Goal: Task Accomplishment & Management: Use online tool/utility

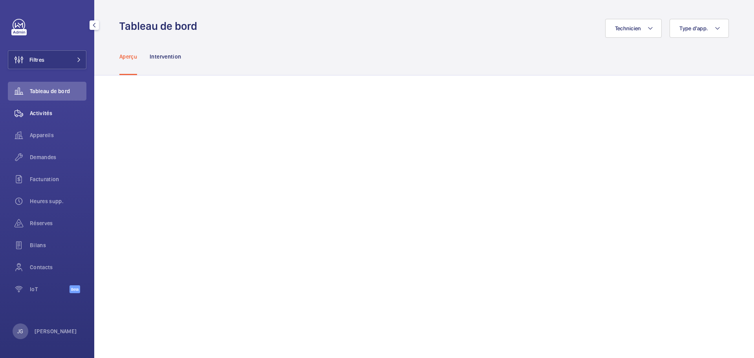
click at [54, 117] on span "Activités" at bounding box center [58, 113] width 57 height 8
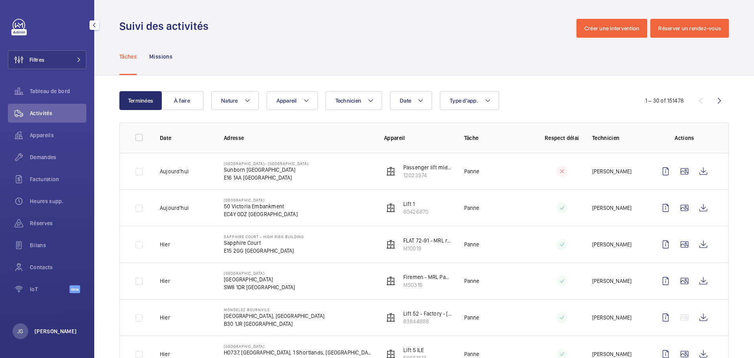
click at [44, 330] on p "[PERSON_NAME]" at bounding box center [56, 331] width 42 height 8
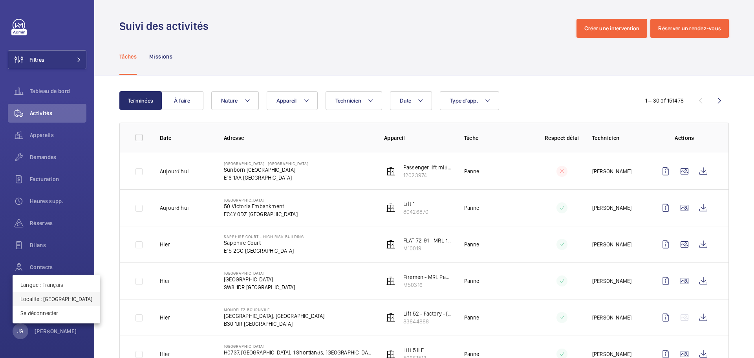
click at [62, 296] on p "Localité : [GEOGRAPHIC_DATA]" at bounding box center [56, 299] width 72 height 8
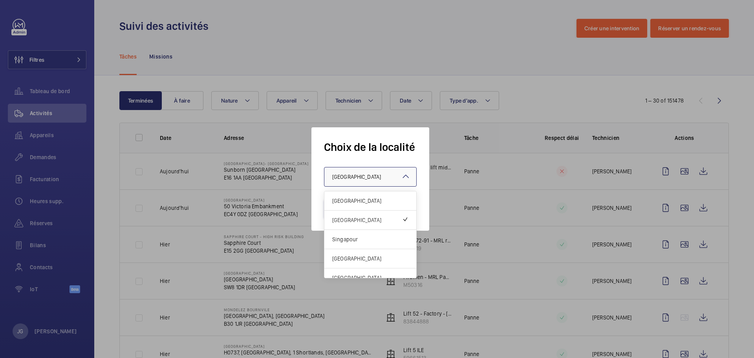
click at [354, 182] on div at bounding box center [371, 176] width 92 height 19
click at [354, 205] on div "[GEOGRAPHIC_DATA]" at bounding box center [371, 200] width 92 height 19
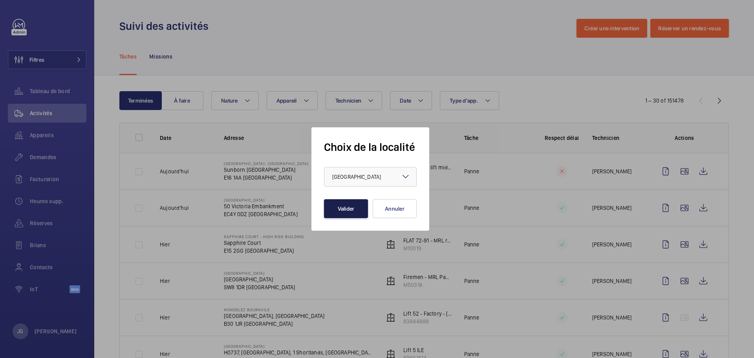
click at [352, 207] on button "Valider" at bounding box center [346, 208] width 44 height 19
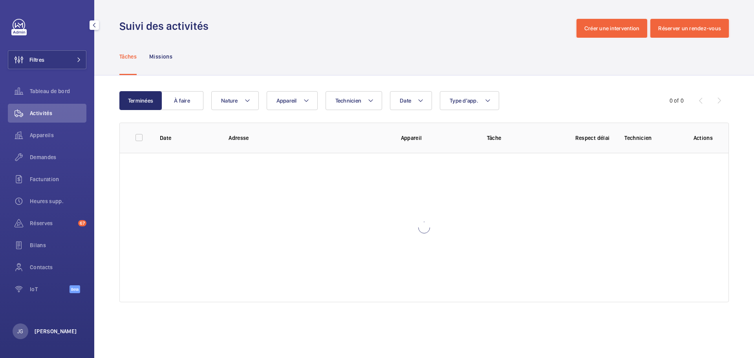
click at [52, 328] on p "[PERSON_NAME]" at bounding box center [56, 331] width 42 height 8
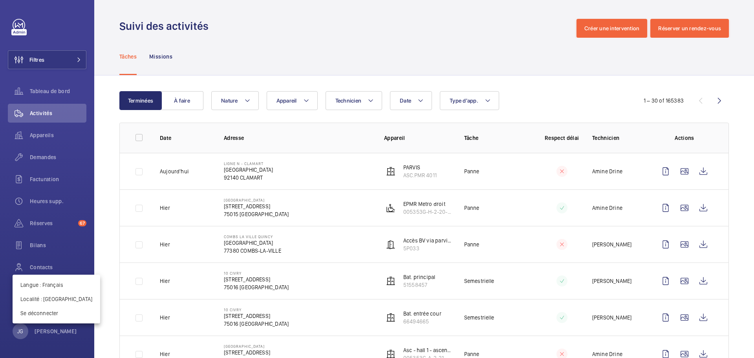
click at [297, 101] on div at bounding box center [377, 179] width 754 height 358
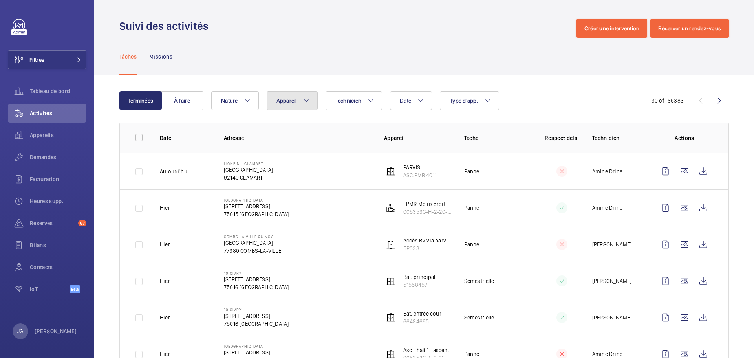
click at [298, 103] on button "Appareil" at bounding box center [292, 100] width 51 height 19
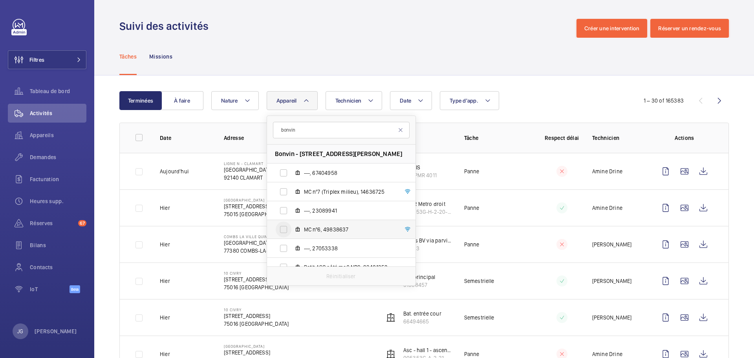
type input "bonvin"
click at [281, 231] on input "MC nº6, 49838637" at bounding box center [284, 230] width 16 height 16
checkbox input "true"
